Goal: Check status

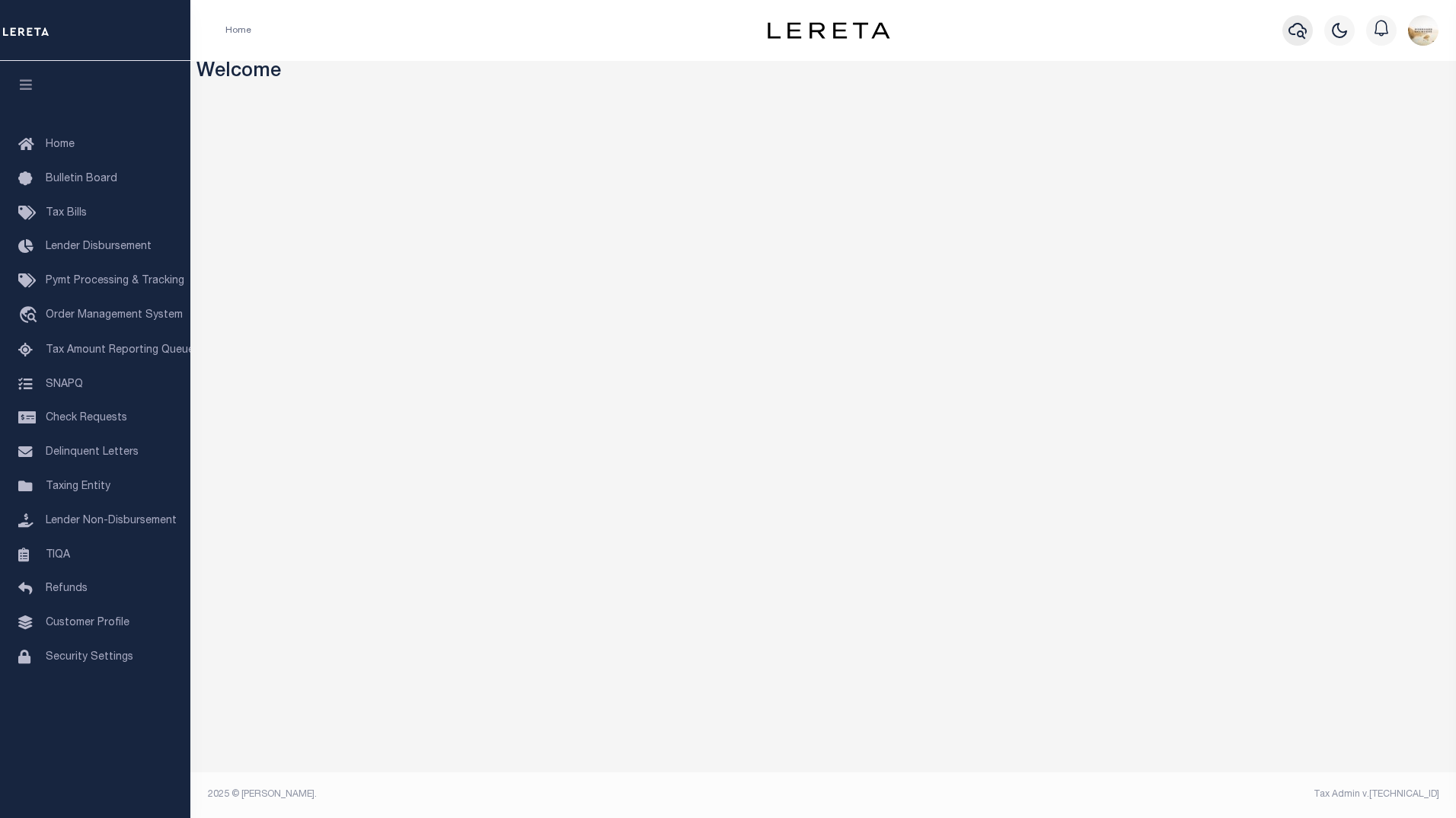
click at [1285, 27] on button "button" at bounding box center [1298, 31] width 31 height 31
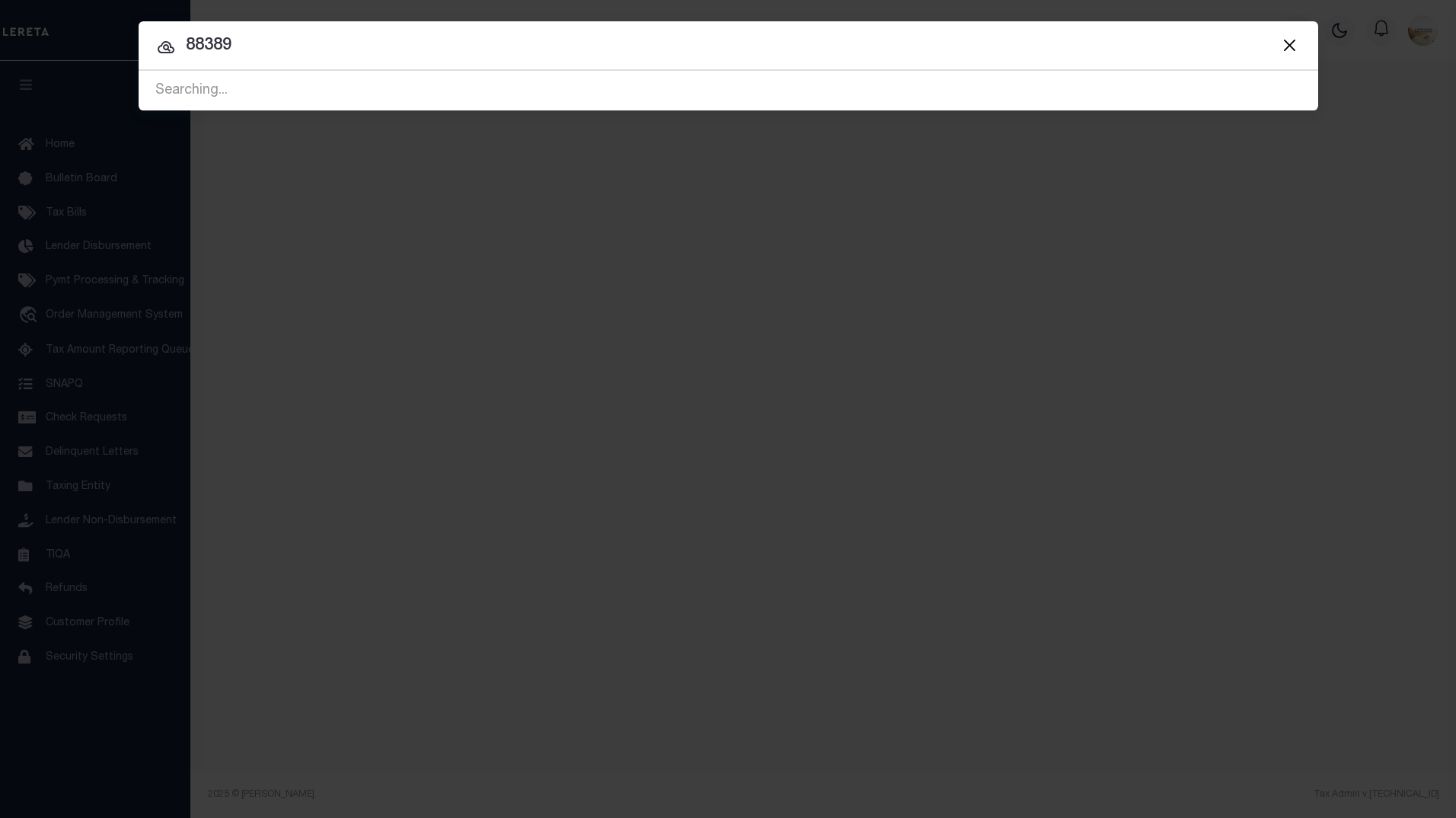
type input "88389"
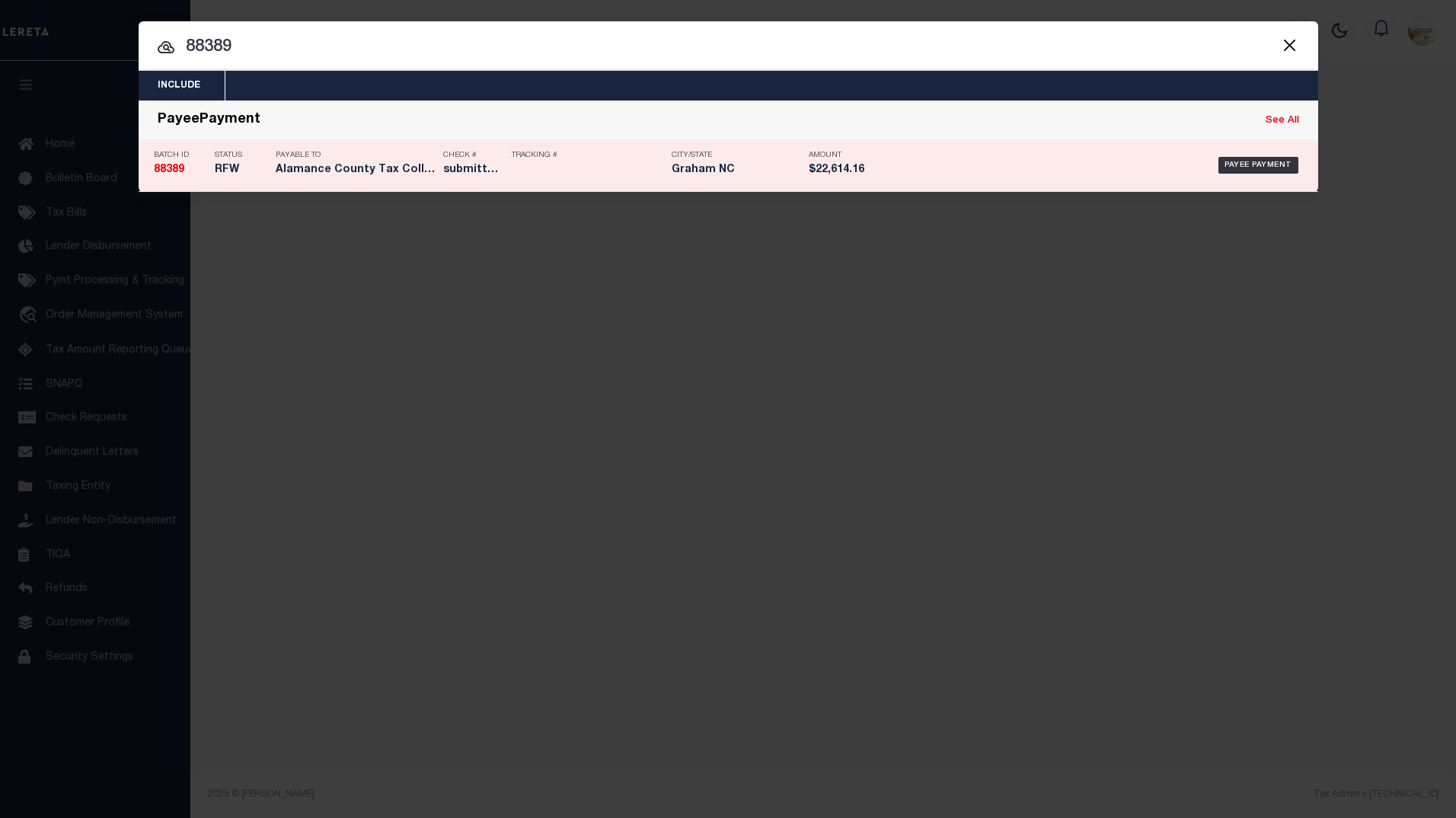
click at [172, 170] on strong "88389" at bounding box center [169, 169] width 31 height 10
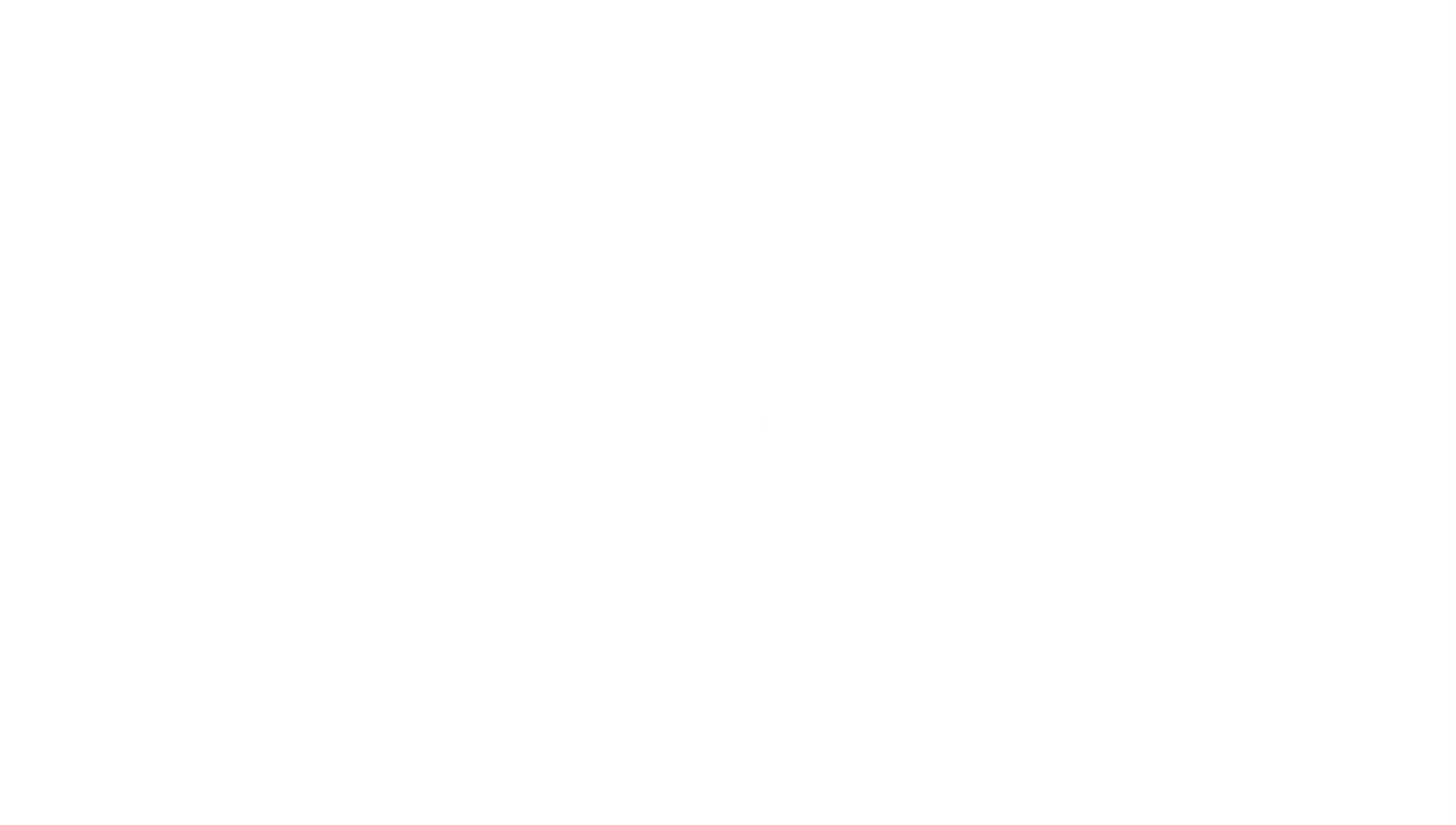
select select "CAC"
select select "TRA"
select select "[PERSON_NAME]"
select select "OTH"
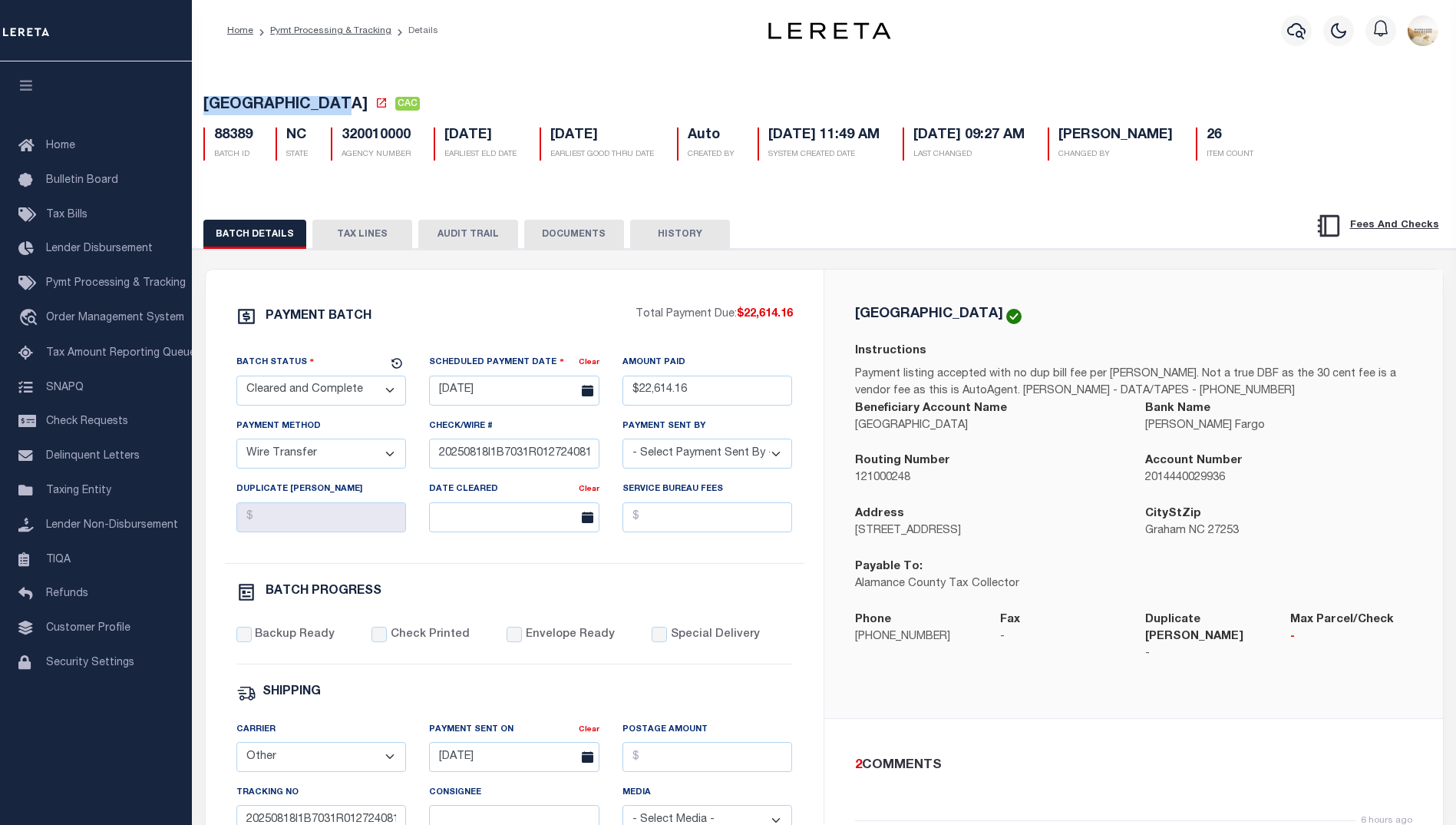
drag, startPoint x: 204, startPoint y: 103, endPoint x: 356, endPoint y: 100, distance: 152.0
click at [356, 100] on span "[GEOGRAPHIC_DATA]" at bounding box center [286, 105] width 164 height 16
copy span "[GEOGRAPHIC_DATA]"
click at [1291, 31] on icon "button" at bounding box center [1296, 31] width 18 height 16
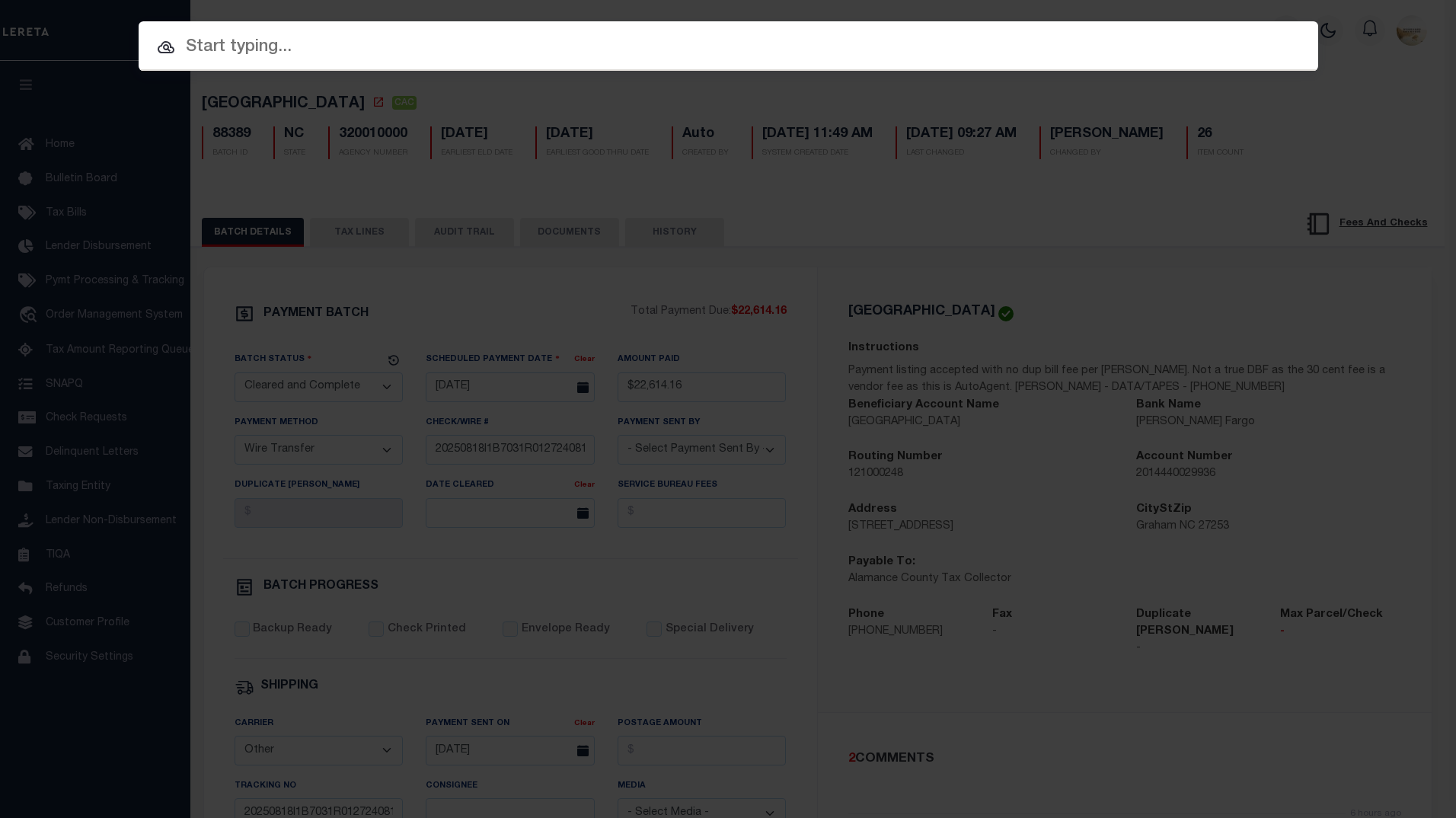
paste input "[GEOGRAPHIC_DATA]"
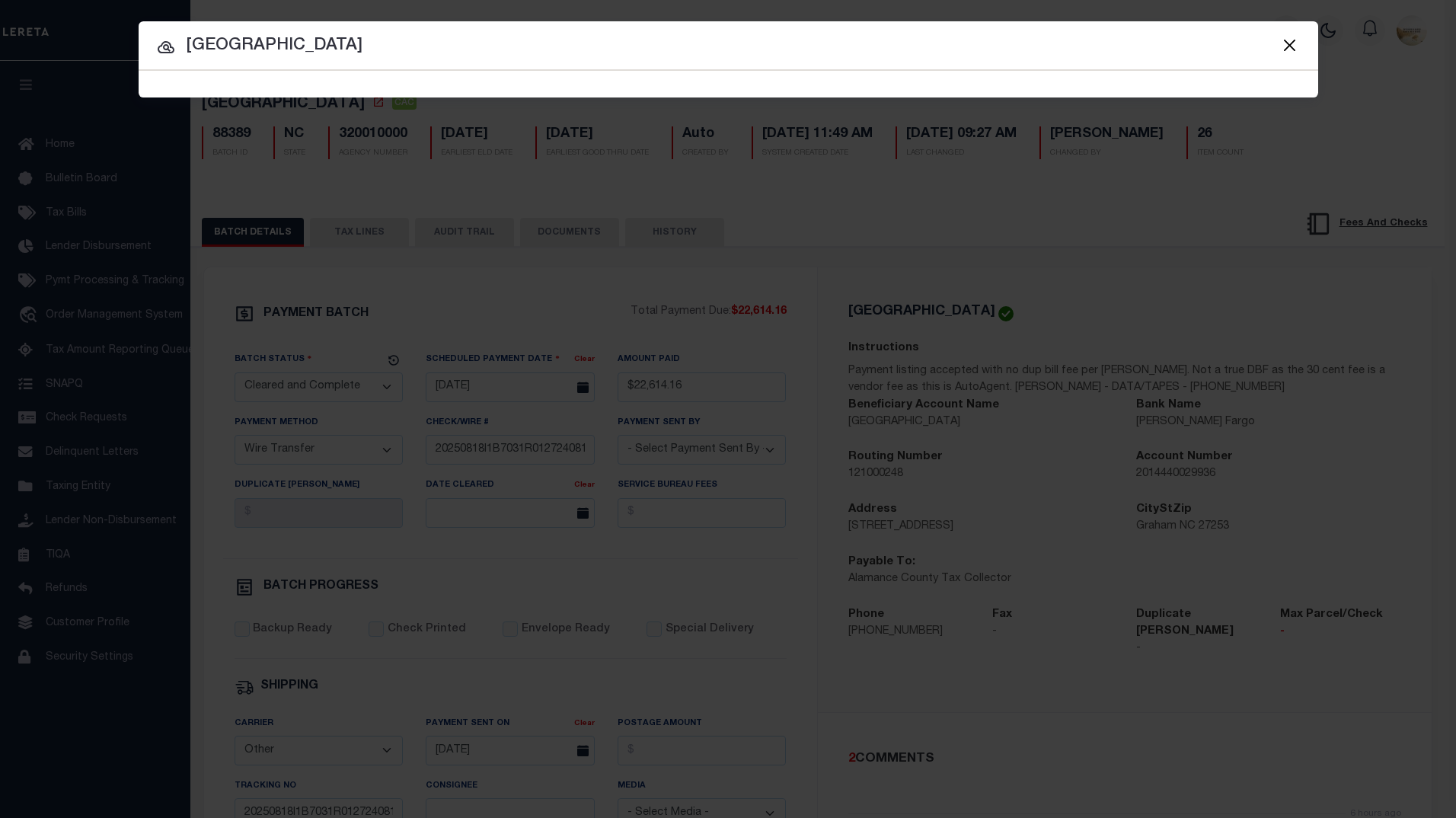
type input "[GEOGRAPHIC_DATA]"
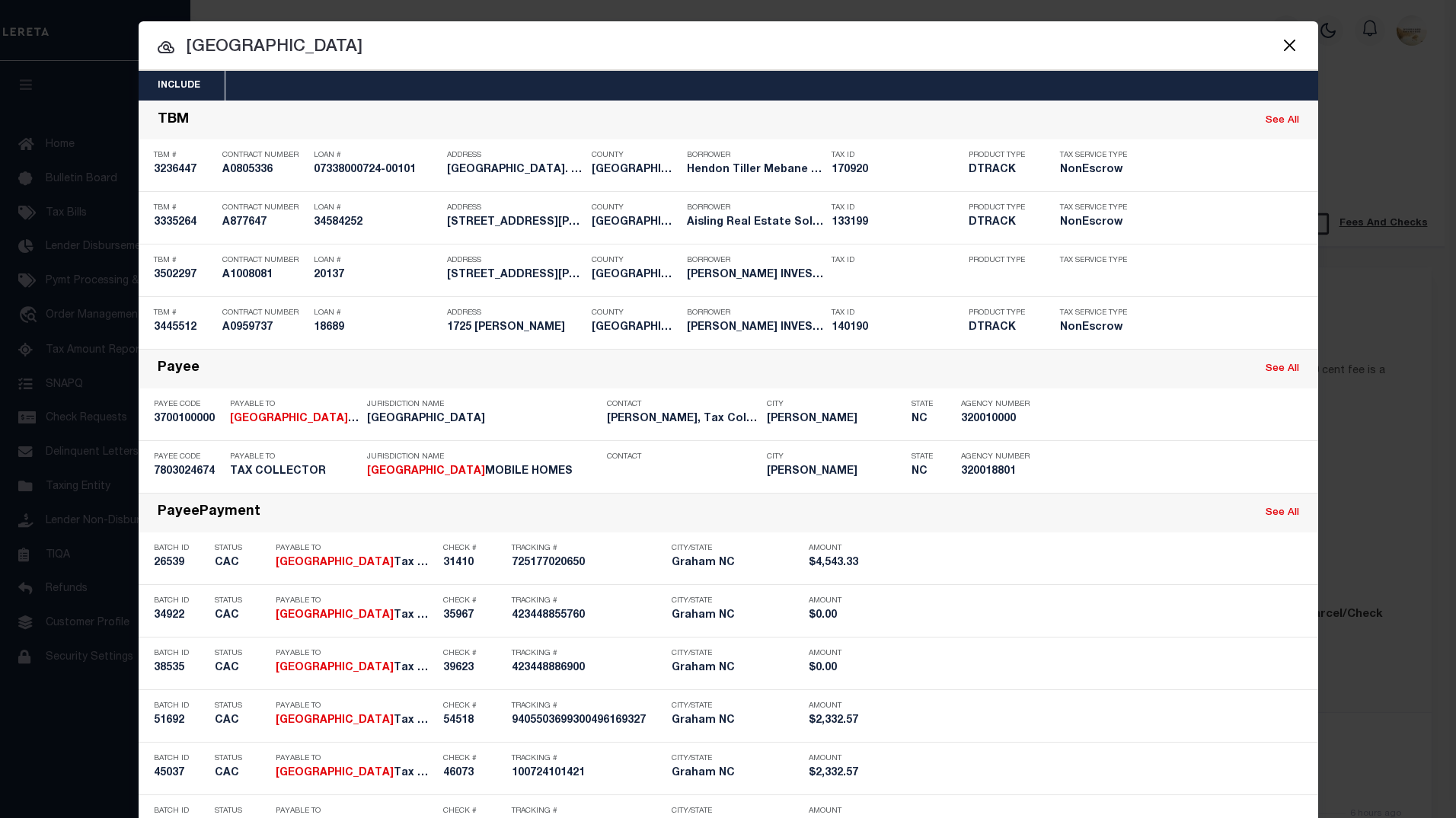
click at [1290, 53] on button "Close" at bounding box center [1290, 44] width 20 height 20
